Goal: Task Accomplishment & Management: Use online tool/utility

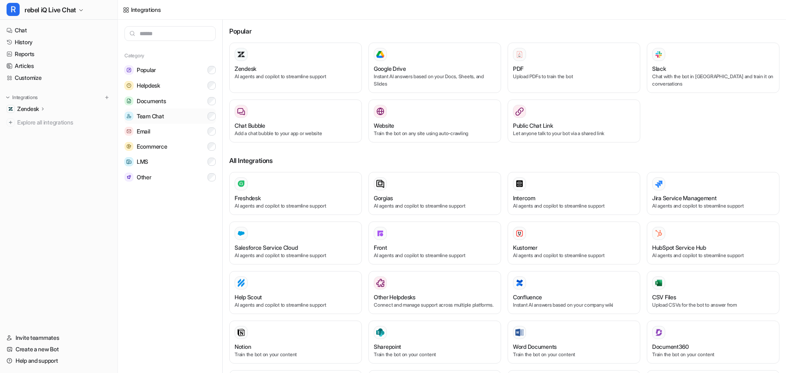
click at [157, 114] on span "Team Chat" at bounding box center [150, 116] width 27 height 8
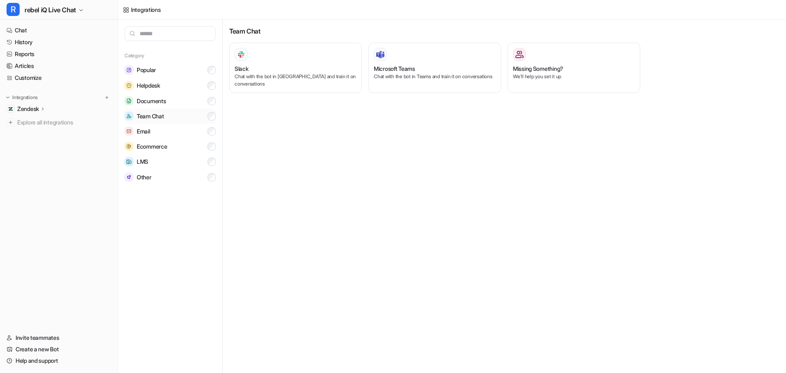
click at [158, 116] on span "Team Chat" at bounding box center [150, 116] width 27 height 8
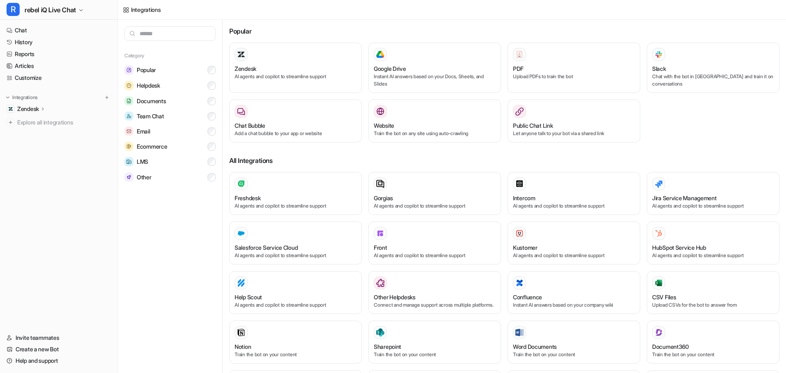
click at [45, 112] on icon at bounding box center [43, 109] width 6 height 6
click at [31, 133] on p "Sources" at bounding box center [34, 133] width 21 height 8
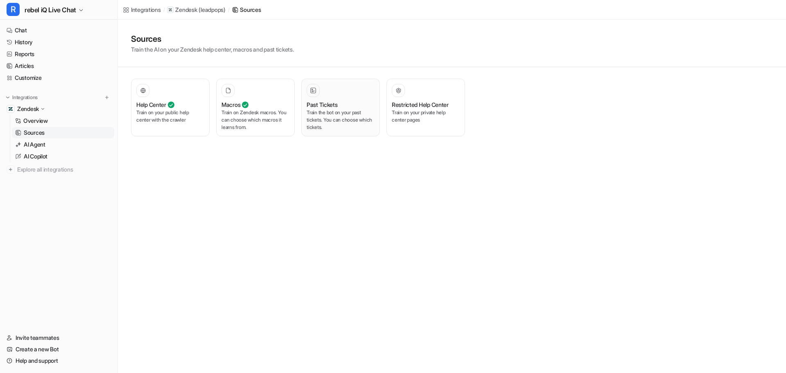
click at [335, 115] on p "Train the bot on your past tickets. You can choose which tickets." at bounding box center [341, 120] width 68 height 22
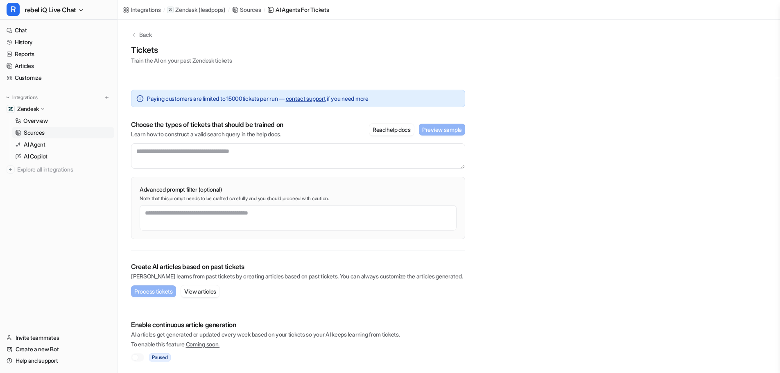
scroll to position [3, 0]
click at [36, 155] on p "AI Copilot" at bounding box center [36, 156] width 24 height 8
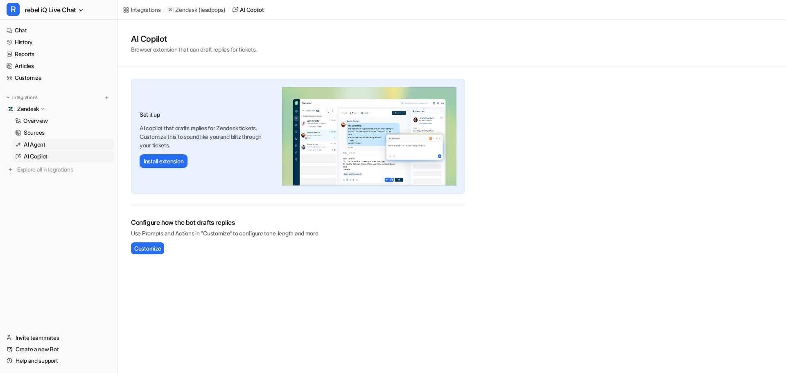
click at [36, 142] on p "AI Agent" at bounding box center [35, 144] width 22 height 8
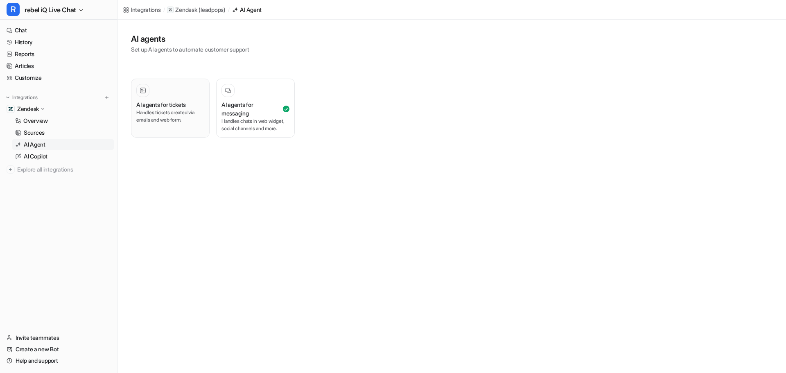
click at [183, 103] on h3 "AI agents for tickets" at bounding box center [161, 104] width 50 height 9
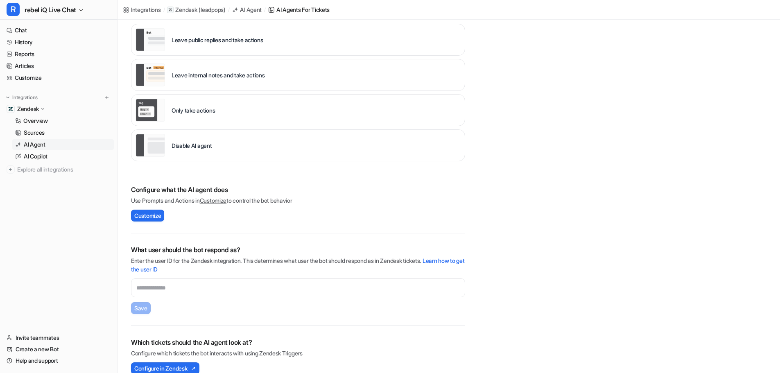
scroll to position [118, 0]
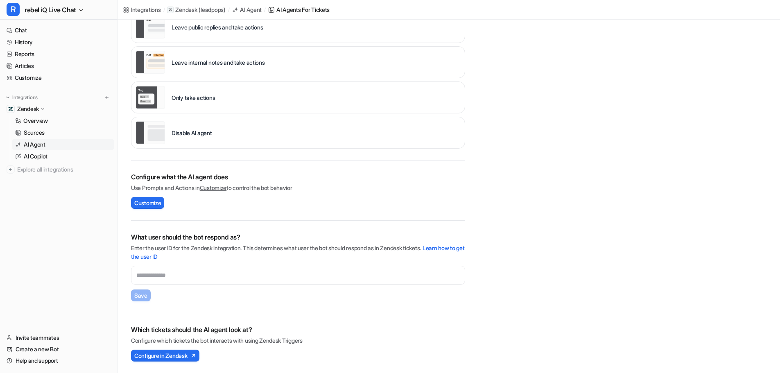
click at [45, 162] on ul "Zendesk Overview Sources AI Agent AI Copilot Explore all integrations" at bounding box center [58, 139] width 111 height 72
click at [44, 158] on p "AI Copilot" at bounding box center [36, 156] width 24 height 8
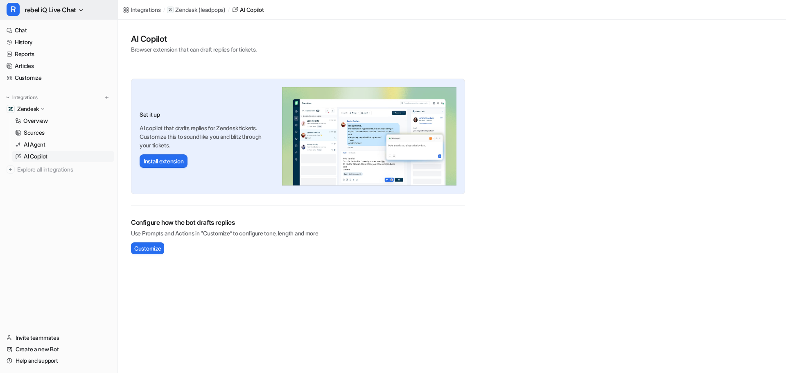
click at [44, 10] on span "rebel iQ Live Chat" at bounding box center [51, 9] width 52 height 11
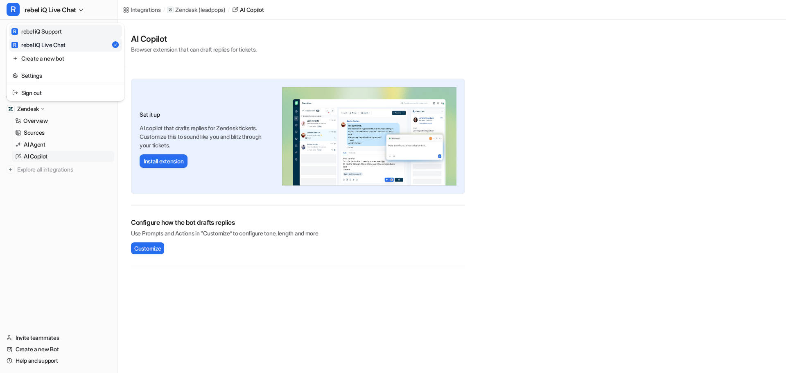
click at [70, 34] on link "R rebel iQ Support" at bounding box center [65, 32] width 113 height 14
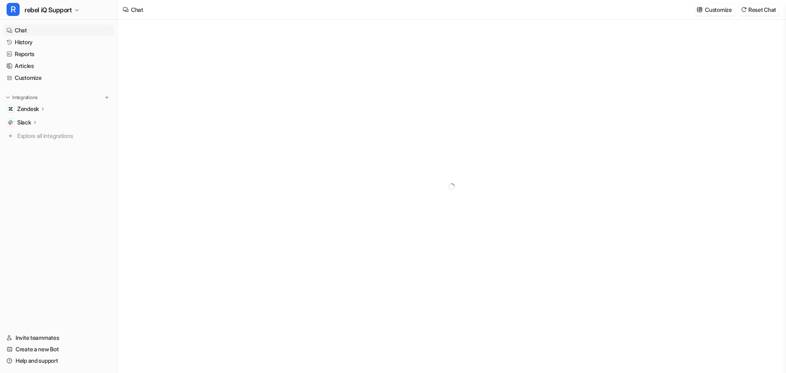
click at [25, 124] on p "Slack" at bounding box center [24, 122] width 14 height 8
type textarea "**********"
click at [34, 108] on p "Zendesk" at bounding box center [28, 109] width 22 height 8
